Goal: Information Seeking & Learning: Learn about a topic

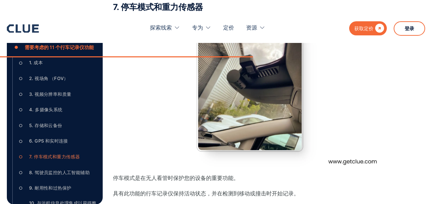
scroll to position [34, 0]
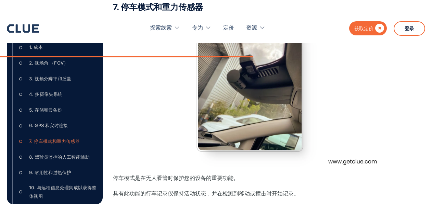
click at [54, 98] on div "4. 多摄像头系统" at bounding box center [46, 94] width 34 height 9
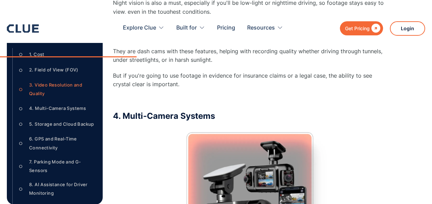
scroll to position [1392, 0]
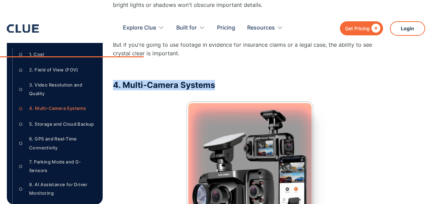
drag, startPoint x: 113, startPoint y: 74, endPoint x: 221, endPoint y: 75, distance: 108.6
copy h3 "4. Multi-Camera Systems"
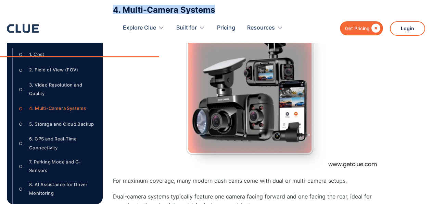
scroll to position [1563, 0]
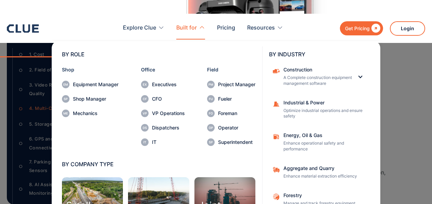
click at [389, 55] on div "BY ROLE Shop Equipment Manager Shop Manager Mechanics Office Executives CFO VP …" at bounding box center [216, 137] width 367 height 196
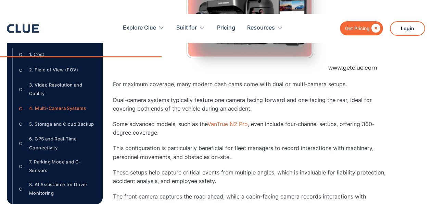
click at [66, 124] on div "5. Storage and Cloud Backup" at bounding box center [61, 124] width 65 height 9
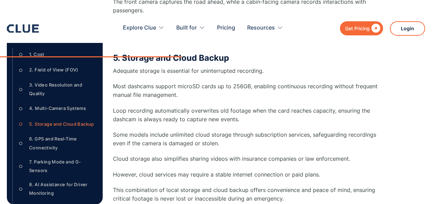
click at [60, 135] on div "6. GPS and Real-Time Connectivity" at bounding box center [63, 142] width 68 height 17
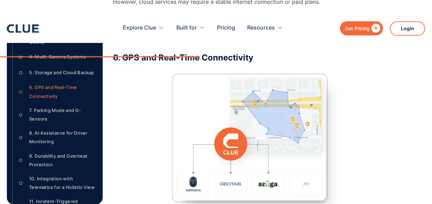
scroll to position [103, 0]
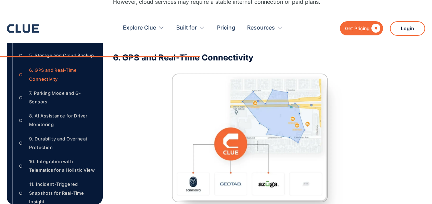
click at [58, 116] on div "8. AI Assistance for Driver Monitoring" at bounding box center [63, 119] width 68 height 17
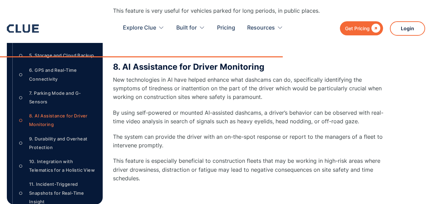
scroll to position [137, 0]
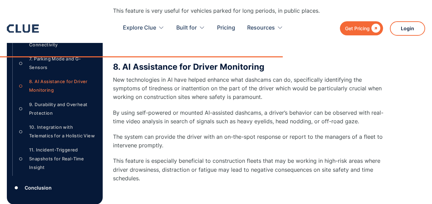
click at [39, 104] on div "9. Durability and Overheat Protection" at bounding box center [63, 108] width 68 height 17
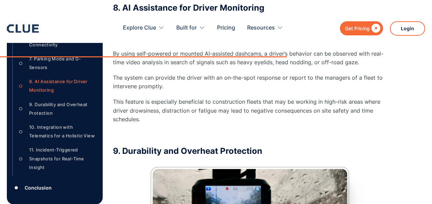
scroll to position [2796, 0]
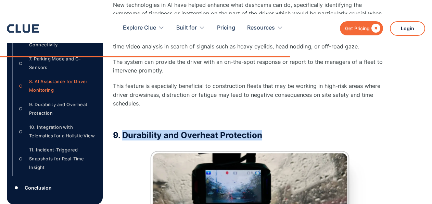
drag, startPoint x: 121, startPoint y: 118, endPoint x: 267, endPoint y: 120, distance: 145.3
click at [267, 130] on h3 "9. Durability and Overheat Protection" at bounding box center [250, 135] width 274 height 10
copy h3 "Durability and Overheat Protection"
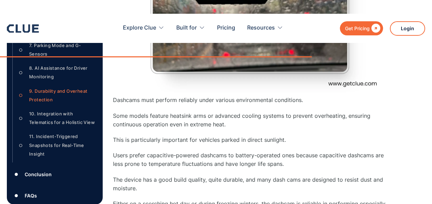
scroll to position [156, 0]
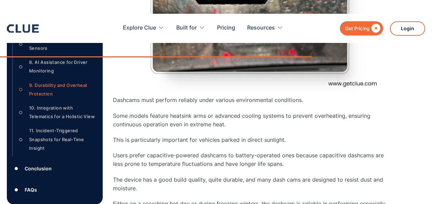
click at [51, 109] on div "10. Integration with Telematics for a Holistic View" at bounding box center [63, 111] width 68 height 17
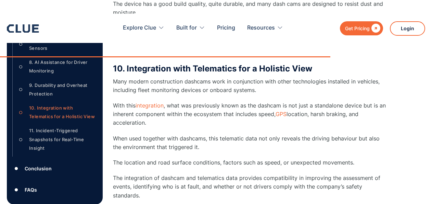
scroll to position [3179, 0]
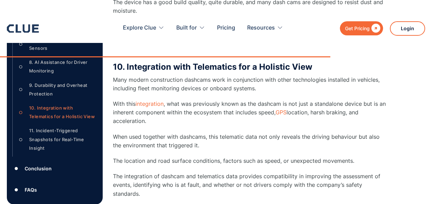
click at [50, 132] on div "11. Incident-Triggered Snapshots for Real-Time Insight" at bounding box center [63, 139] width 68 height 26
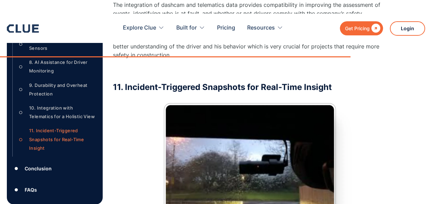
scroll to position [3301, 0]
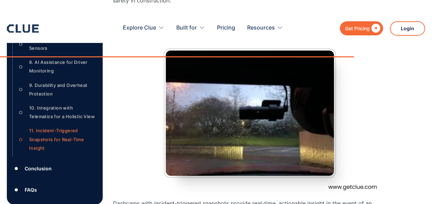
click at [38, 168] on div "Conclusion" at bounding box center [38, 168] width 27 height 9
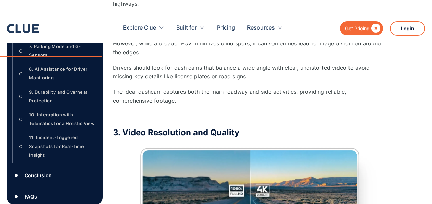
scroll to position [156, 0]
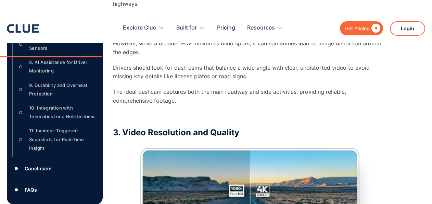
click at [49, 113] on div "10. Integration with Telematics for a Holistic View" at bounding box center [63, 111] width 68 height 17
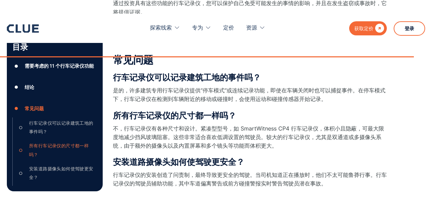
scroll to position [3830, 0]
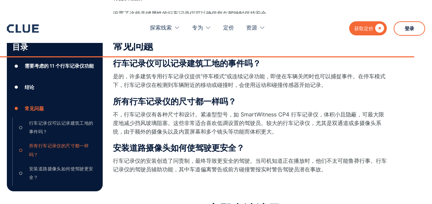
click at [51, 120] on div "行车记录仪可以记录建筑工地的事件吗？" at bounding box center [63, 127] width 68 height 17
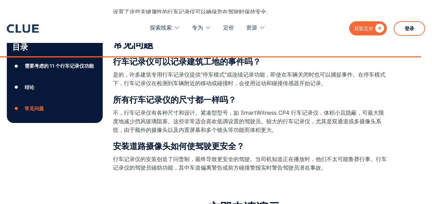
scroll to position [3827, 0]
